Goal: Task Accomplishment & Management: Manage account settings

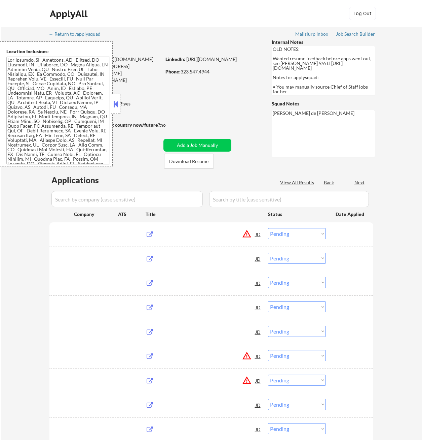
select select ""pending""
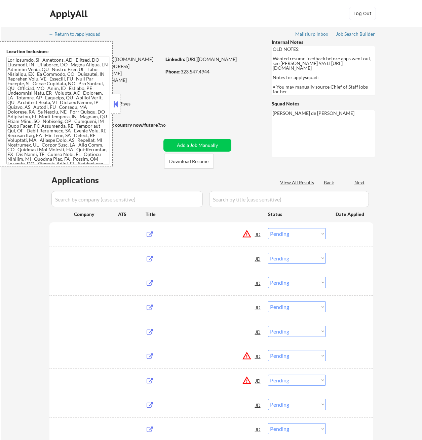
select select ""pending""
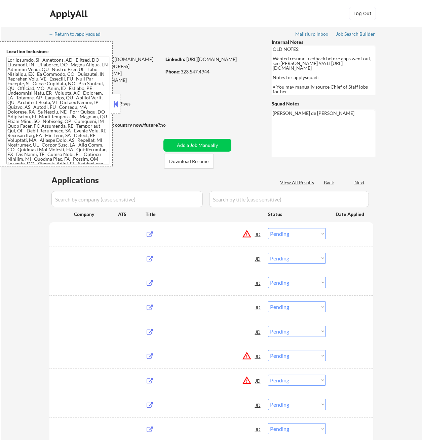
select select ""pending""
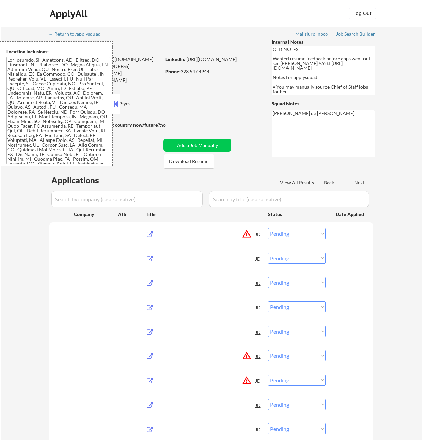
select select ""pending""
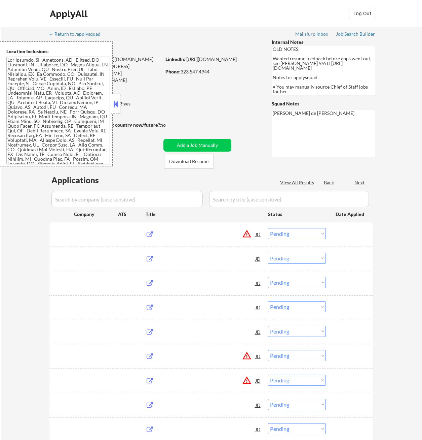
select select ""pending""
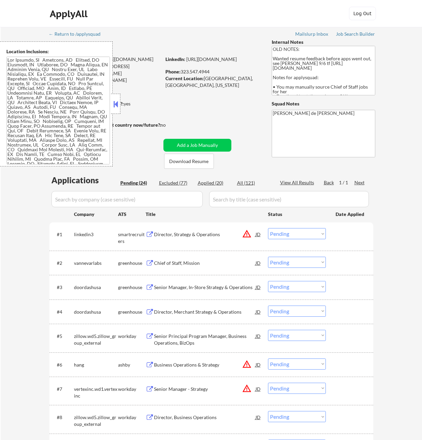
click at [115, 101] on button at bounding box center [115, 104] width 7 height 10
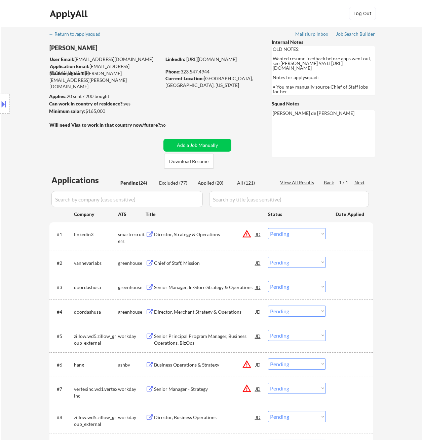
scroll to position [135, 0]
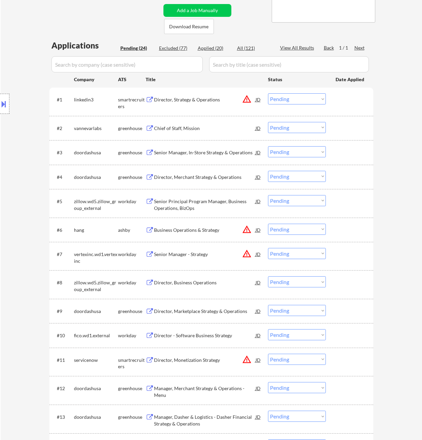
click at [205, 48] on div "Applied (20)" at bounding box center [215, 48] width 34 height 7
select select ""applied""
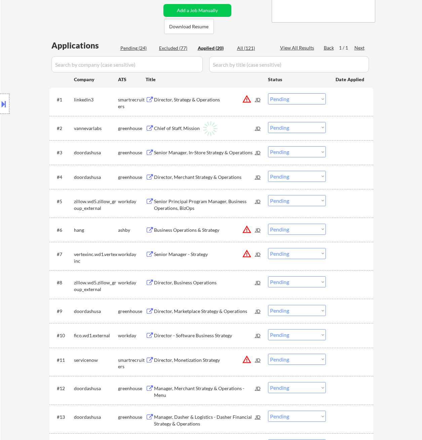
select select ""applied""
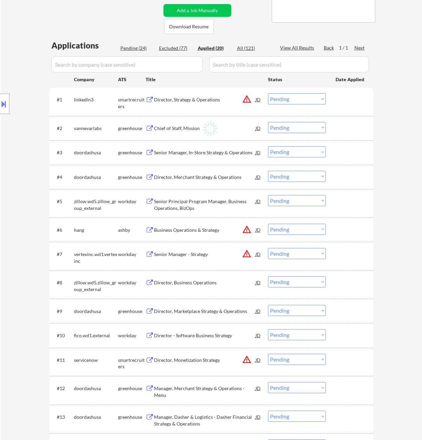
select select ""applied""
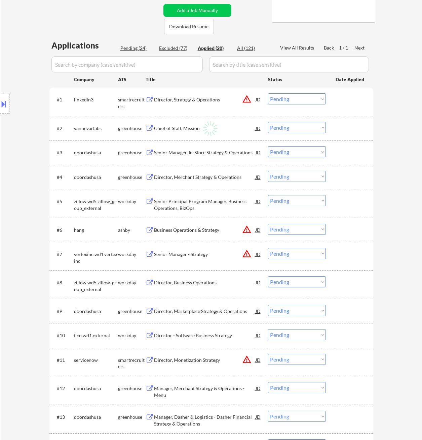
select select ""applied""
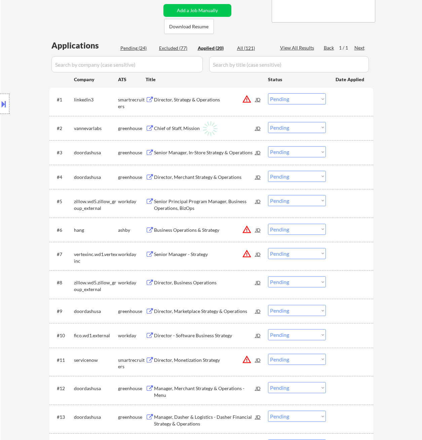
select select ""applied""
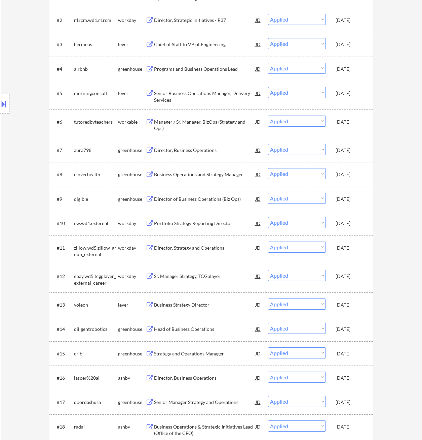
scroll to position [202, 0]
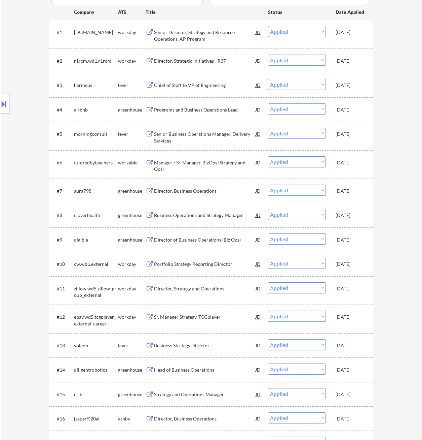
click at [258, 264] on div "JD" at bounding box center [258, 264] width 7 height 12
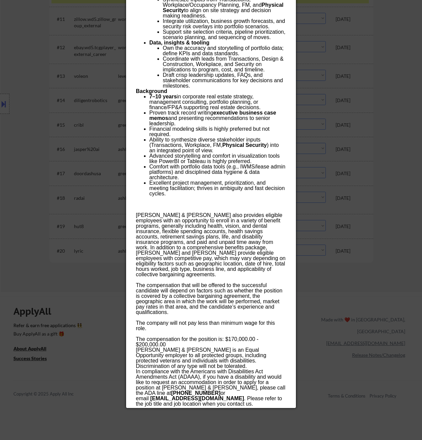
scroll to position [337, 0]
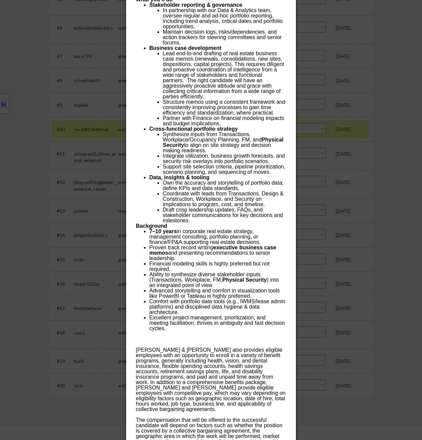
click at [352, 178] on div at bounding box center [211, 220] width 422 height 440
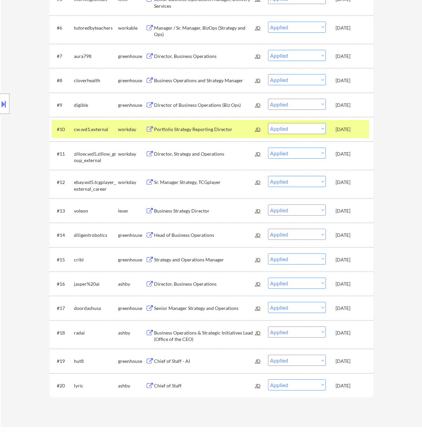
type textarea "OLD NOTES: Wanted resume feedback before apps went out, see [PERSON_NAME] 9/6 t…"
